Goal: Task Accomplishment & Management: Manage account settings

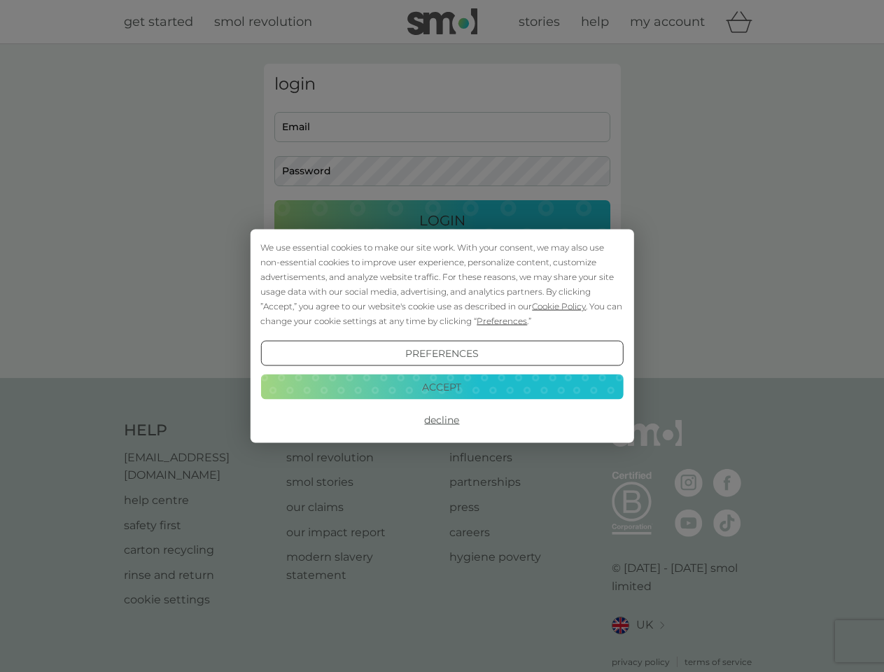
click at [559, 306] on span "Cookie Policy" at bounding box center [559, 306] width 54 height 11
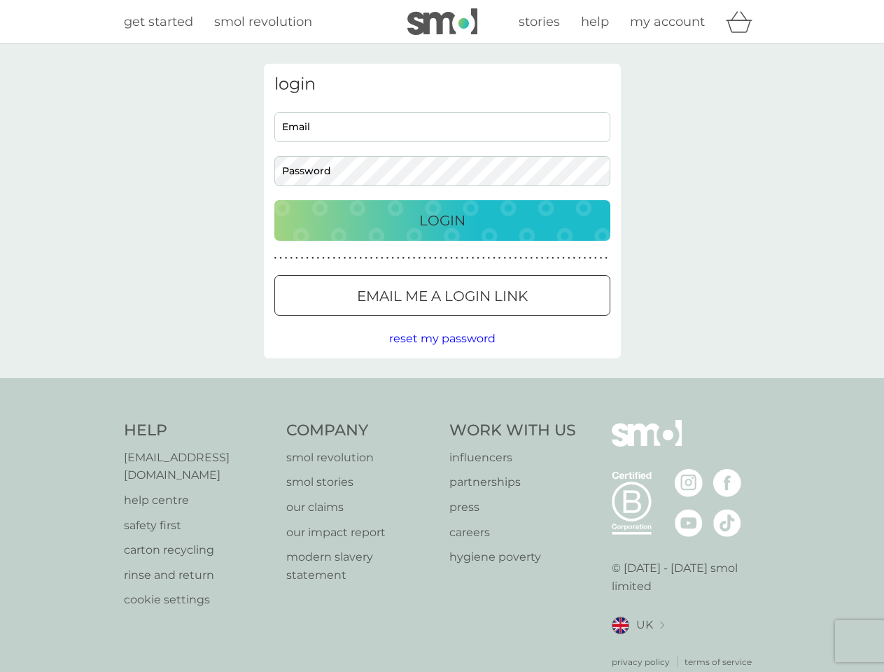
click at [501, 321] on div "login Email Password Login ● ● ● ● ● ● ● ● ● ● ● ● ● ● ● ● ● ● ● ● ● ● ● ● ● ● …" at bounding box center [442, 211] width 357 height 295
click at [442, 354] on div "login Email Password Login ● ● ● ● ● ● ● ● ● ● ● ● ● ● ● ● ● ● ● ● ● ● ● ● ● ● …" at bounding box center [442, 211] width 357 height 295
click at [442, 420] on div "Help [EMAIL_ADDRESS][DOMAIN_NAME] help centre safety first carton recycling rin…" at bounding box center [442, 544] width 637 height 249
click at [442, 386] on div "Help [EMAIL_ADDRESS][DOMAIN_NAME] help centre safety first carton recycling rin…" at bounding box center [442, 544] width 884 height 333
